Goal: Navigation & Orientation: Find specific page/section

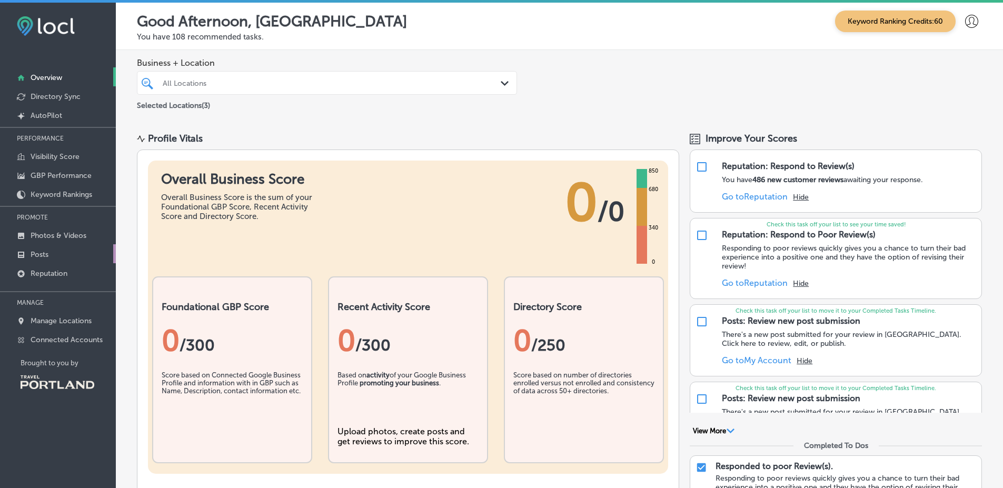
click at [68, 259] on link "Posts" at bounding box center [58, 253] width 116 height 19
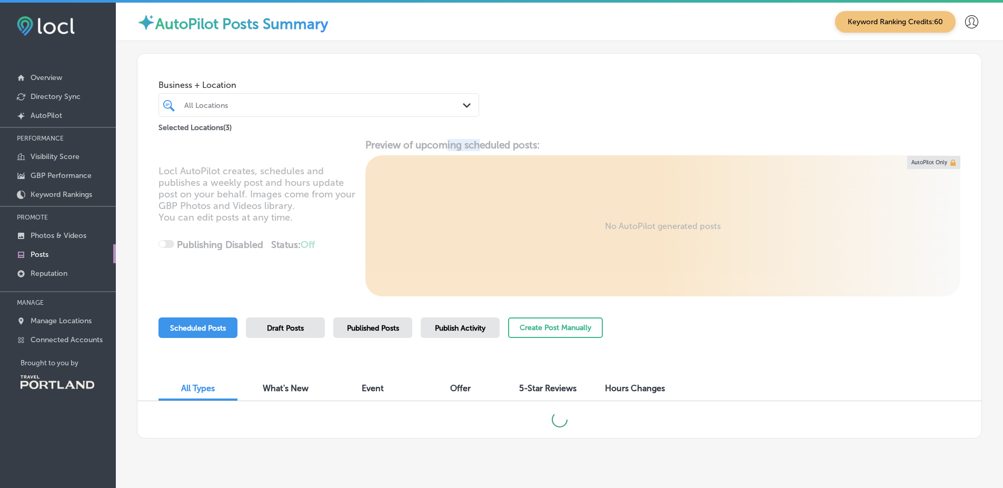
drag, startPoint x: 476, startPoint y: 144, endPoint x: 429, endPoint y: 144, distance: 47.4
click at [430, 144] on div "Locl AutoPilot creates, schedules and publishes a weekly post and hours update …" at bounding box center [559, 217] width 844 height 157
drag, startPoint x: 375, startPoint y: 147, endPoint x: 481, endPoint y: 144, distance: 105.3
click at [471, 144] on div "Locl AutoPilot creates, schedules and publishes a weekly post and hours update …" at bounding box center [559, 217] width 844 height 157
drag, startPoint x: 515, startPoint y: 142, endPoint x: 536, endPoint y: 142, distance: 20.5
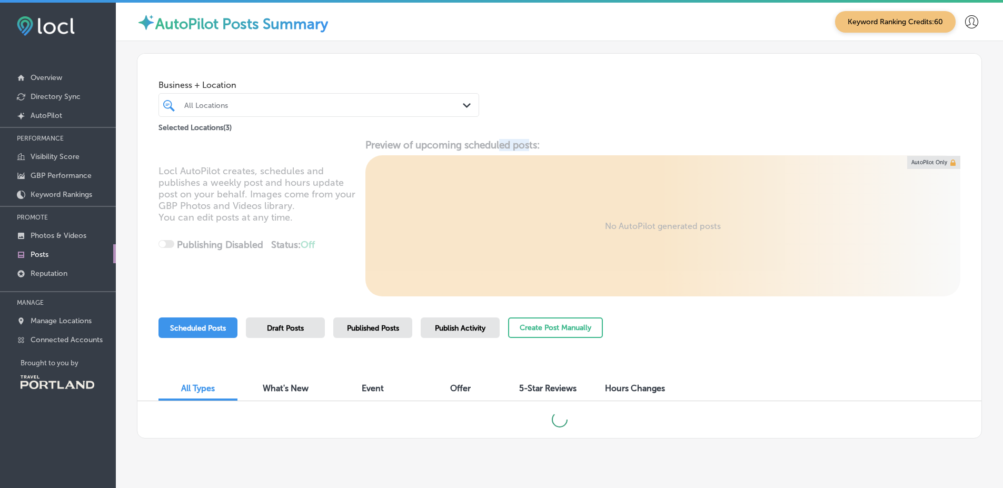
click at [533, 142] on div "Locl AutoPilot creates, schedules and publishes a weekly post and hours update …" at bounding box center [559, 217] width 844 height 157
drag, startPoint x: 536, startPoint y: 141, endPoint x: 409, endPoint y: 153, distance: 127.9
click at [416, 152] on div "Locl AutoPilot creates, schedules and publishes a weekly post and hours update …" at bounding box center [559, 217] width 844 height 157
click at [560, 147] on div "Locl AutoPilot creates, schedules and publishes a weekly post and hours update …" at bounding box center [559, 217] width 844 height 157
click at [383, 332] on span "Published Posts" at bounding box center [373, 328] width 52 height 9
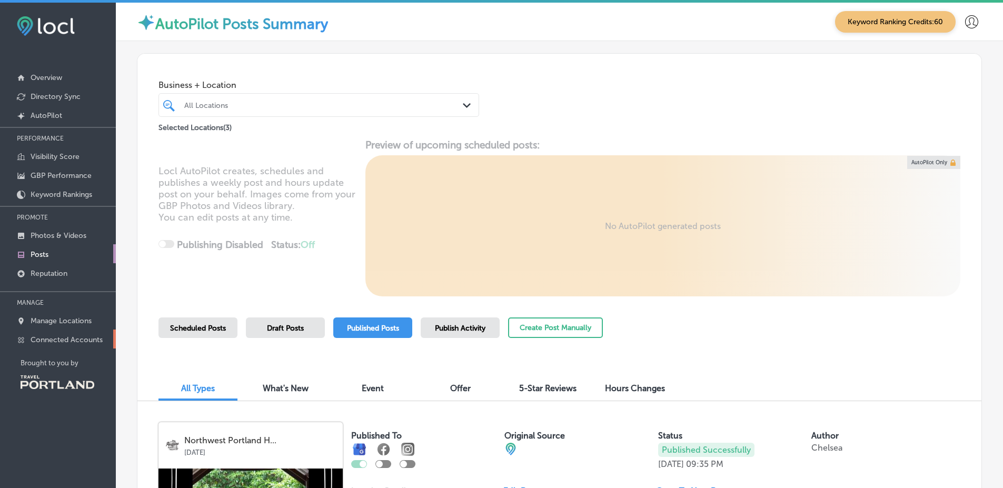
click at [97, 335] on p "Connected Accounts" at bounding box center [67, 339] width 72 height 9
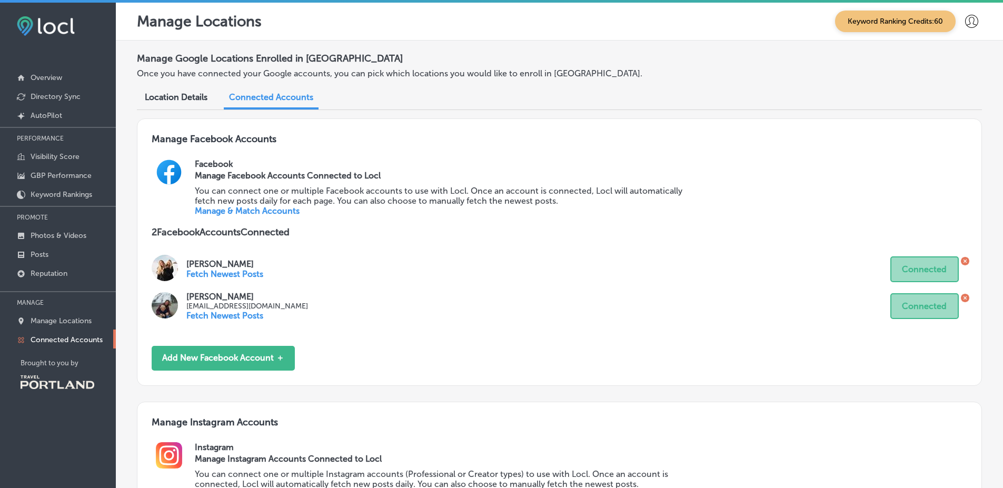
scroll to position [232, 0]
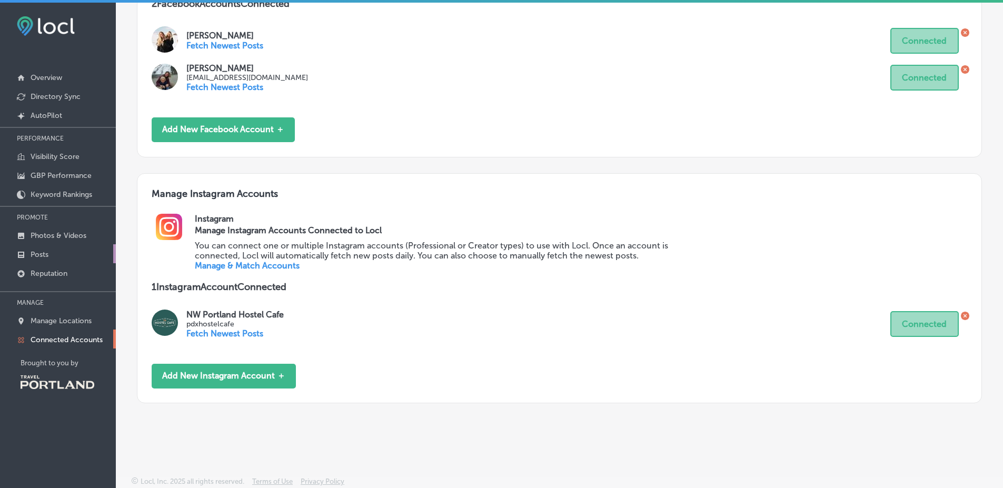
click at [39, 251] on p "Posts" at bounding box center [40, 254] width 18 height 9
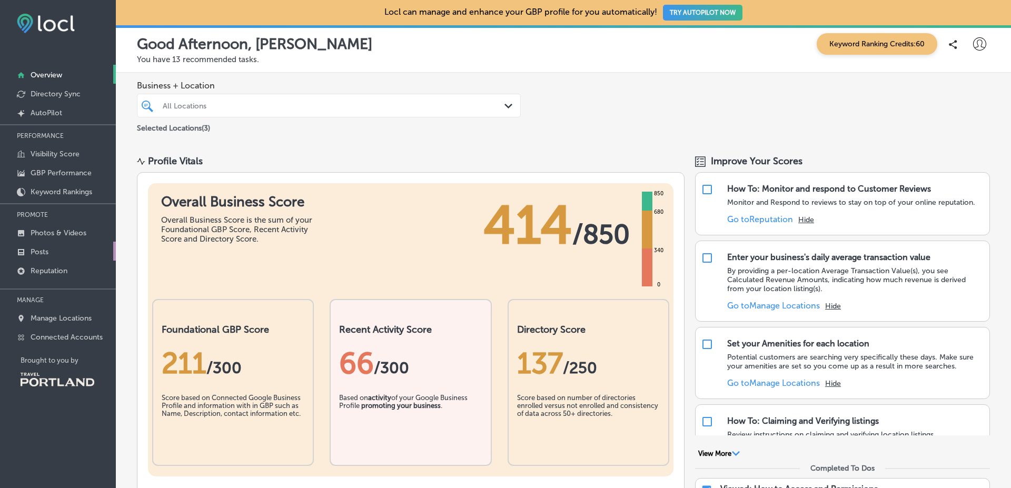
click at [98, 257] on link "Posts" at bounding box center [58, 251] width 116 height 19
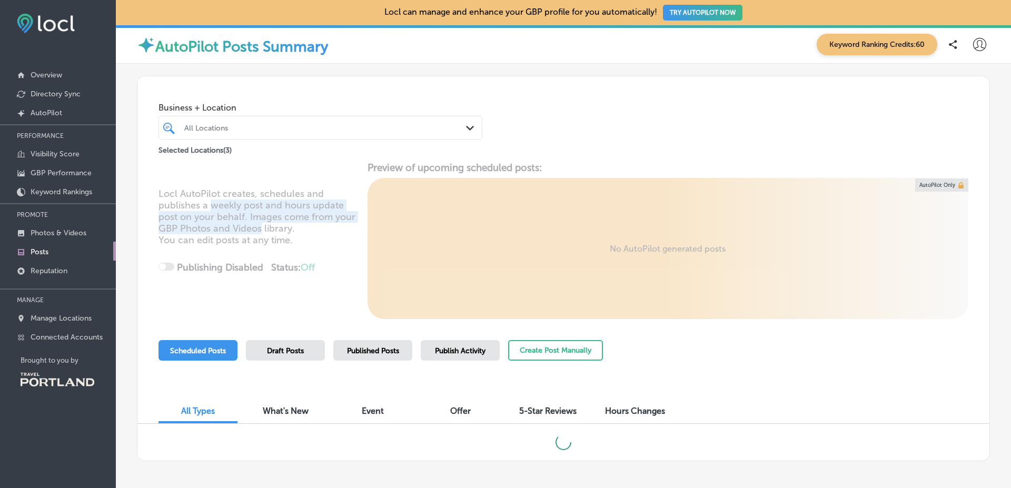
drag, startPoint x: 213, startPoint y: 204, endPoint x: 267, endPoint y: 225, distance: 58.2
click at [264, 224] on div "Locl AutoPilot creates, schedules and publishes a weekly post and hours update …" at bounding box center [563, 240] width 852 height 157
drag, startPoint x: 282, startPoint y: 238, endPoint x: 201, endPoint y: 211, distance: 86.2
click at [203, 211] on div "Locl AutoPilot creates, schedules and publishes a weekly post and hours update …" at bounding box center [563, 240] width 852 height 157
click at [183, 206] on div "Locl AutoPilot creates, schedules and publishes a weekly post and hours update …" at bounding box center [563, 240] width 852 height 157
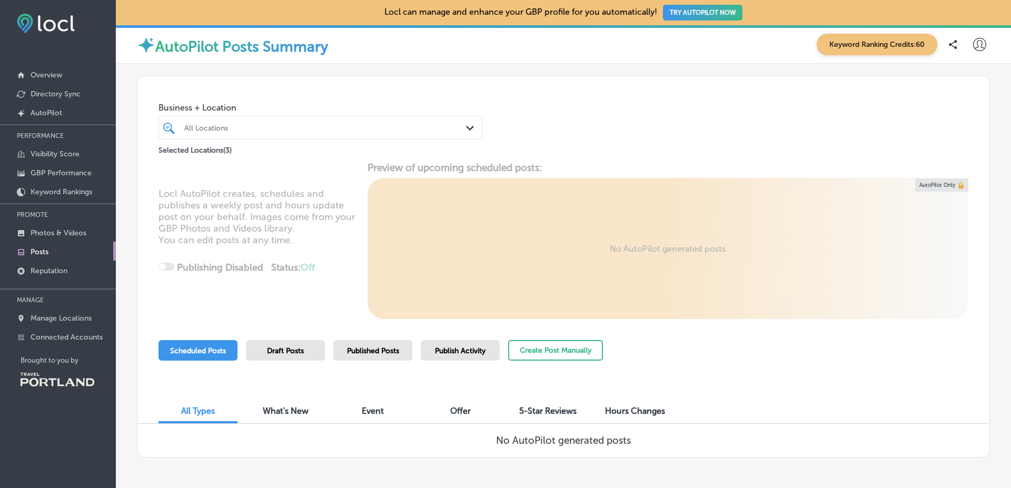
click at [76, 345] on nav "Overview Directory Sync Created by potrace 1.10, written by Peter Selinger 2001…" at bounding box center [58, 222] width 116 height 374
click at [82, 335] on p "Connected Accounts" at bounding box center [67, 337] width 72 height 9
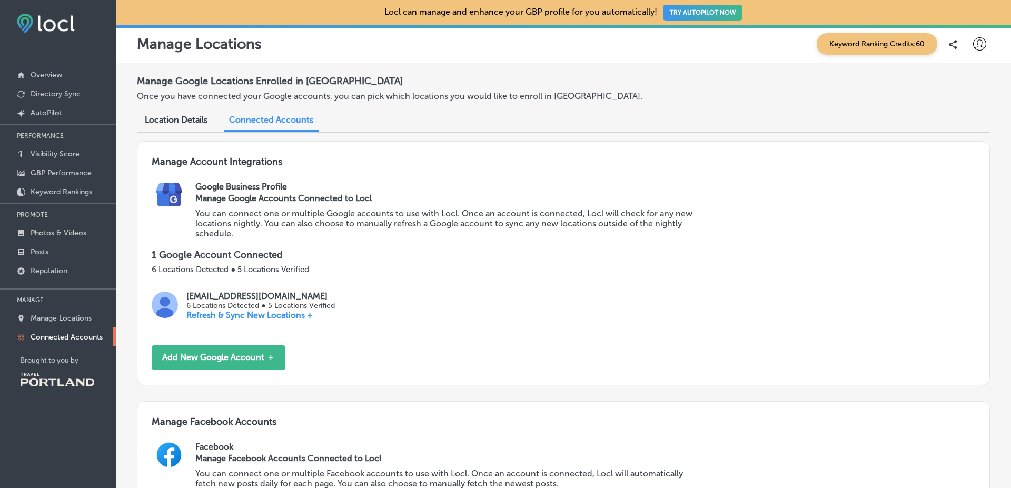
scroll to position [519, 0]
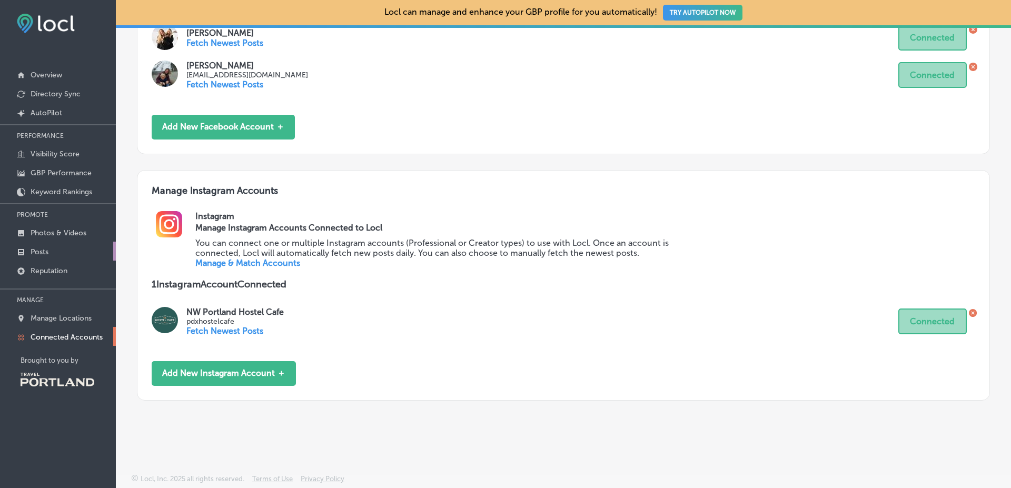
click at [91, 246] on link "Posts" at bounding box center [58, 251] width 116 height 19
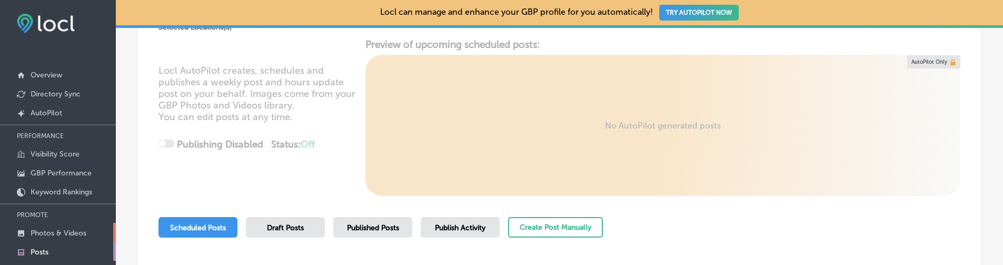
scroll to position [145, 0]
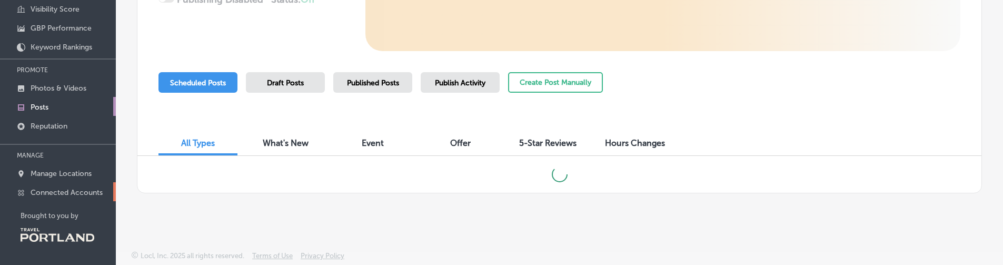
click at [104, 197] on link "Connected Accounts" at bounding box center [58, 191] width 116 height 19
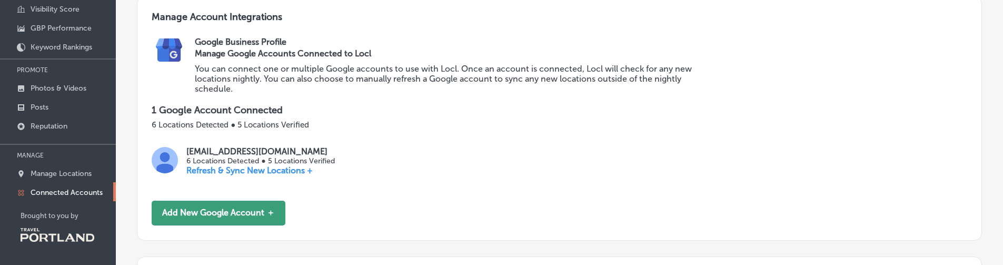
scroll to position [597, 0]
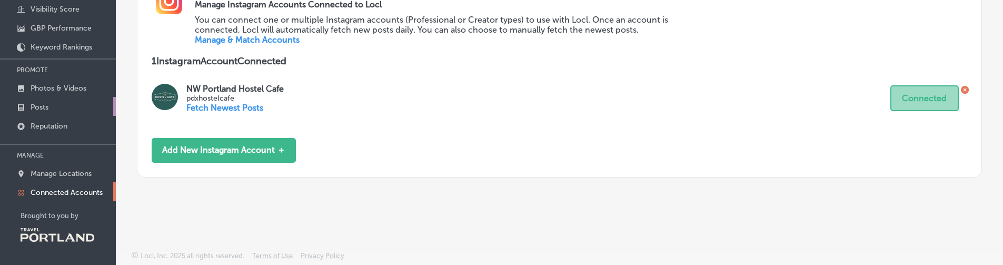
click at [74, 108] on link "Posts" at bounding box center [58, 106] width 116 height 19
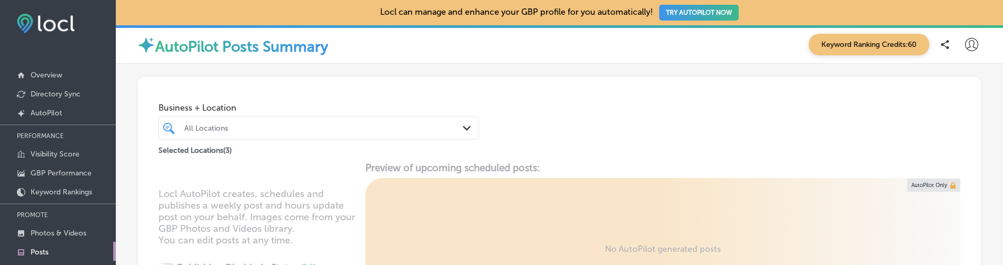
click at [965, 47] on icon at bounding box center [971, 44] width 13 height 13
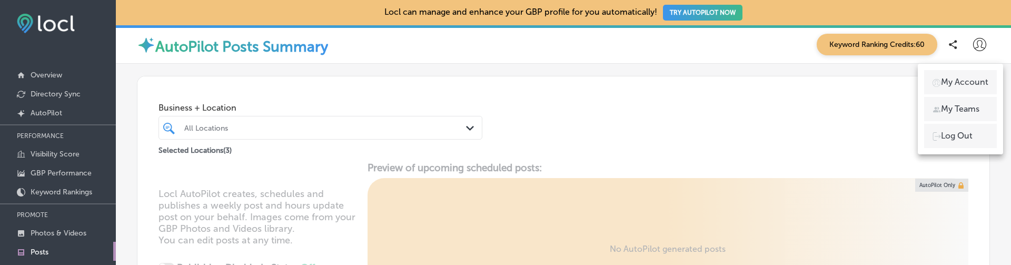
click at [961, 47] on div at bounding box center [505, 132] width 1011 height 265
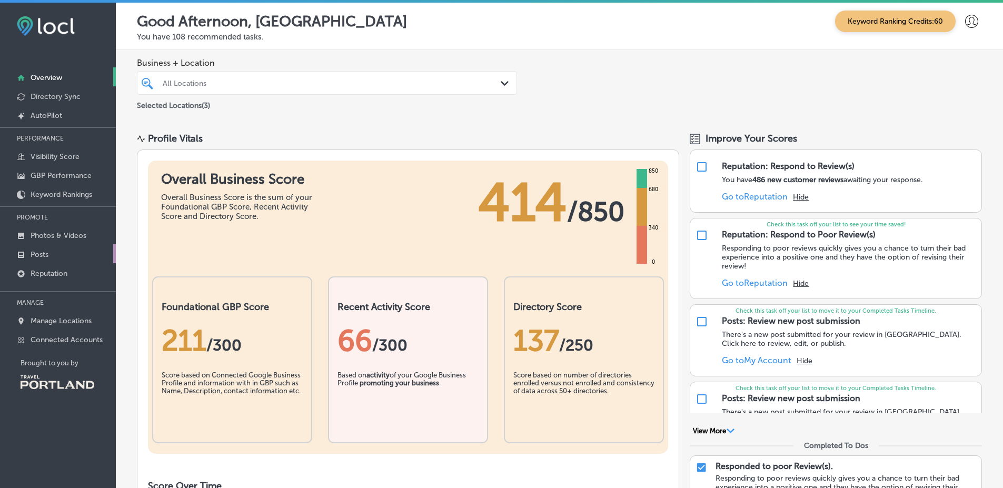
click at [79, 255] on link "Posts" at bounding box center [58, 253] width 116 height 19
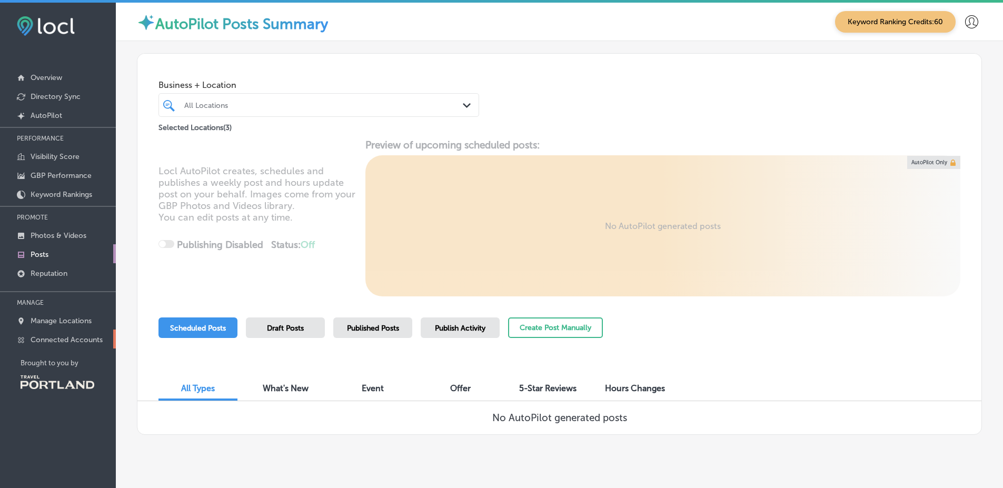
click at [92, 343] on p "Connected Accounts" at bounding box center [67, 339] width 72 height 9
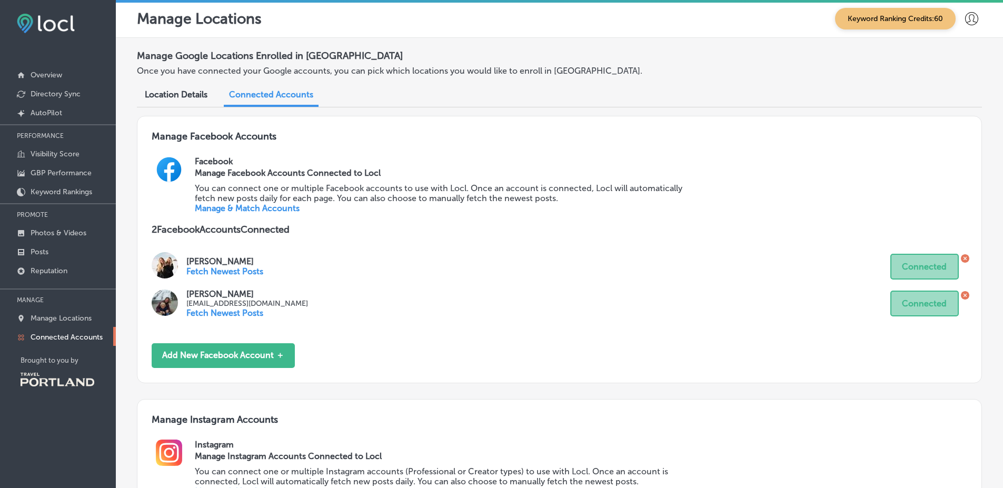
scroll to position [232, 0]
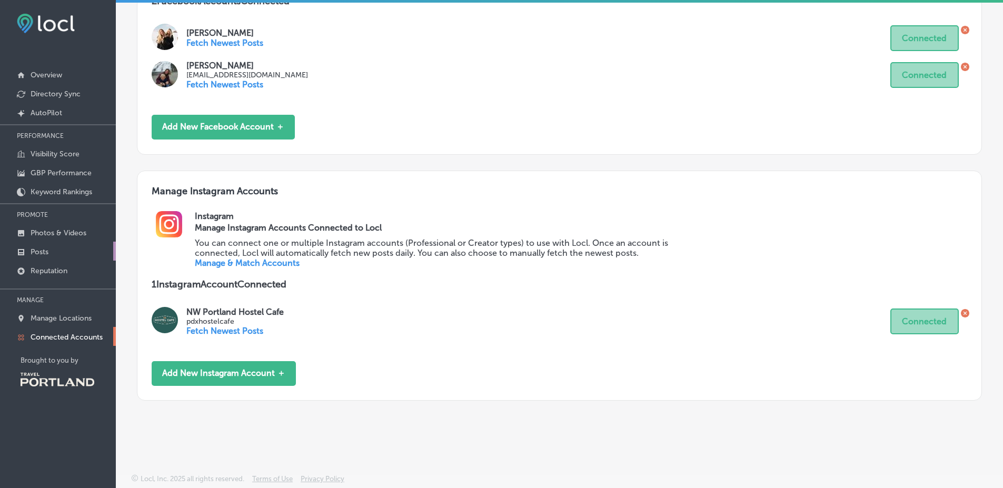
click at [44, 250] on p "Posts" at bounding box center [40, 251] width 18 height 9
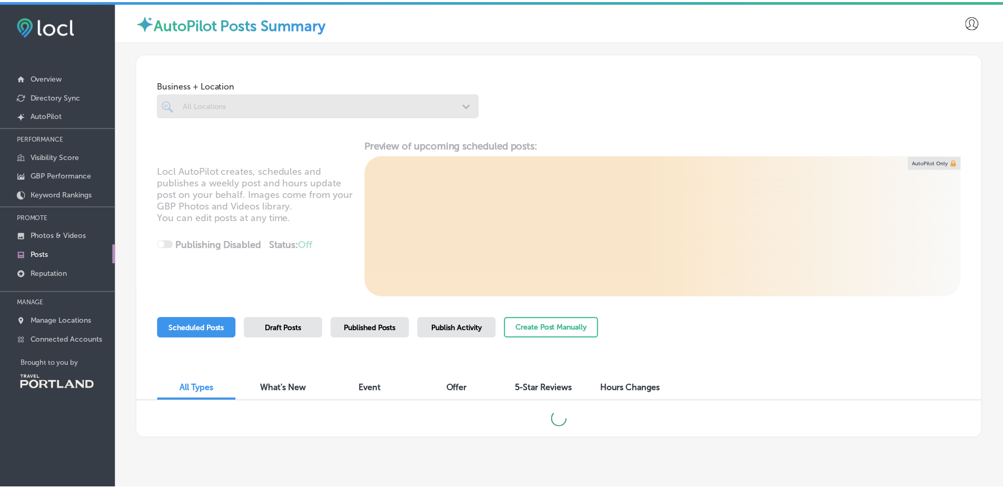
scroll to position [3, 0]
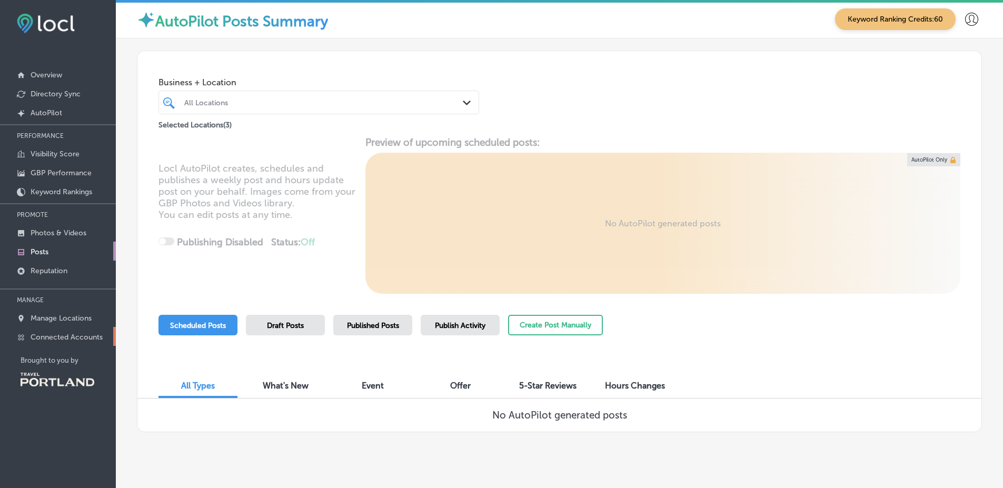
click at [91, 342] on link "Connected Accounts" at bounding box center [58, 336] width 116 height 19
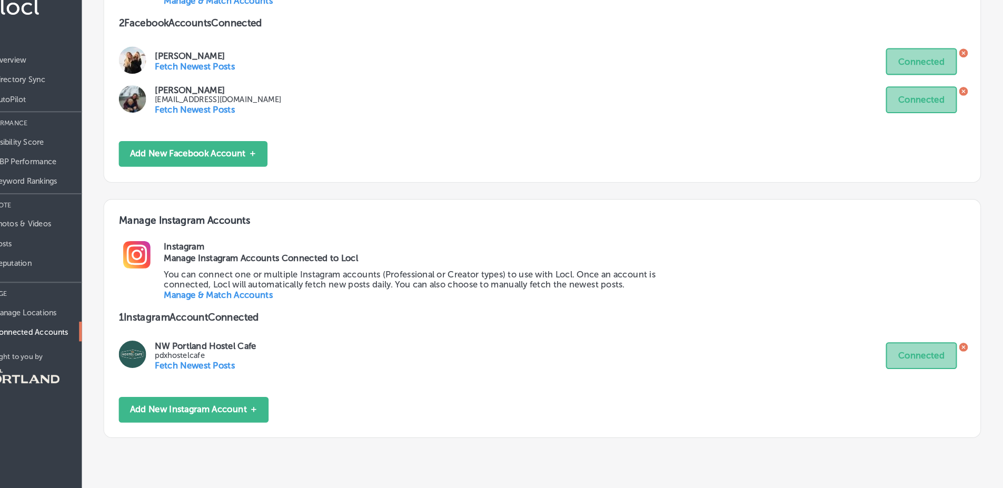
scroll to position [2, 0]
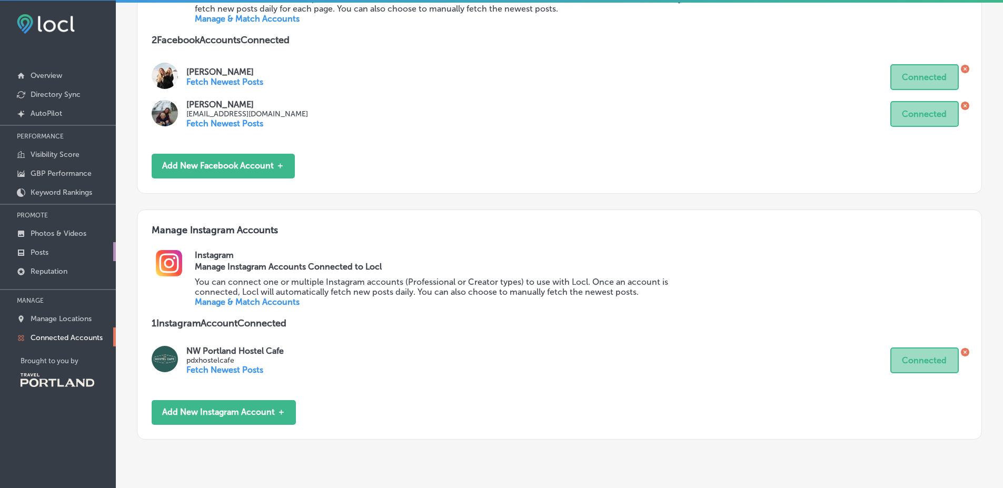
click at [107, 251] on link "Posts" at bounding box center [58, 251] width 116 height 19
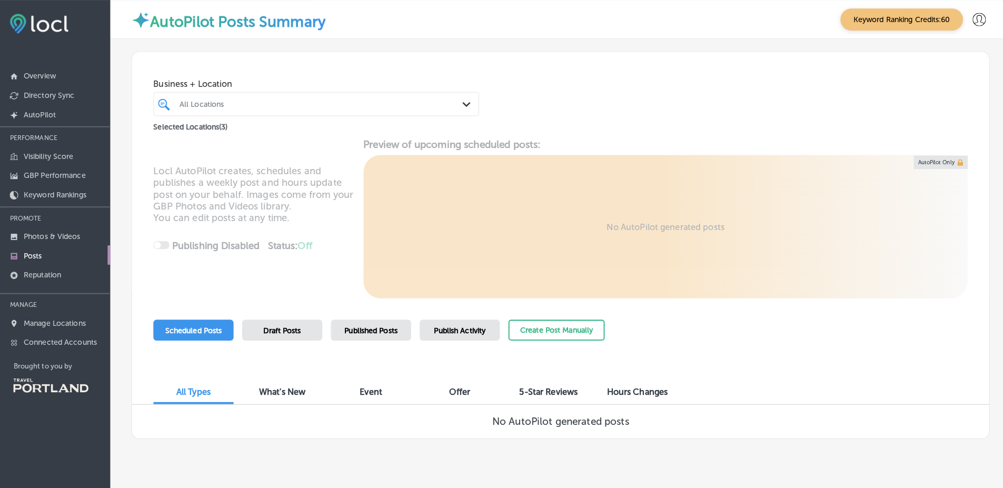
click at [672, 69] on div "Business + Location All Locations Path Created with Sketch. Selected Locations …" at bounding box center [559, 94] width 844 height 80
